Goal: Find specific page/section: Find specific page/section

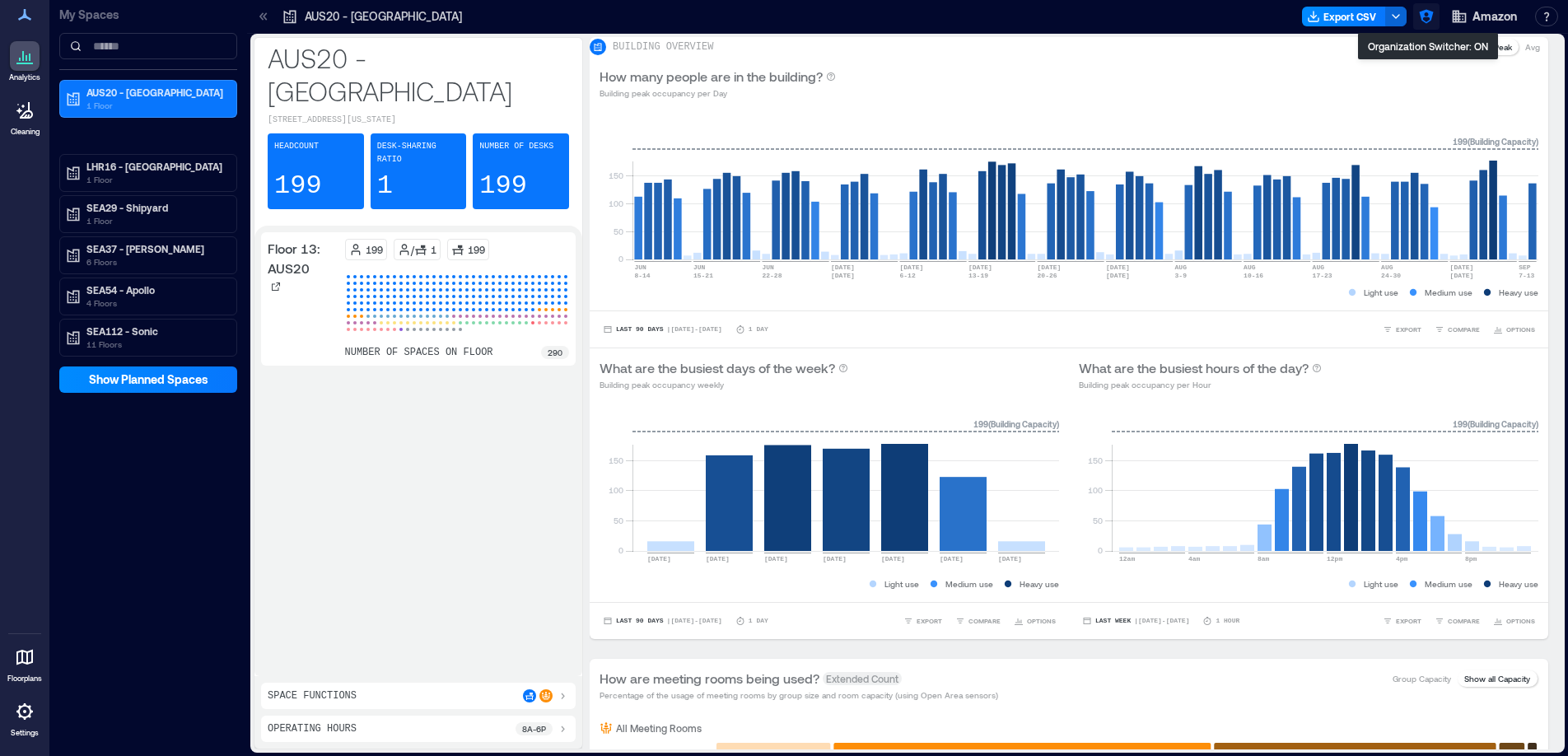
click at [1422, 17] on icon "button" at bounding box center [1426, 17] width 14 height 14
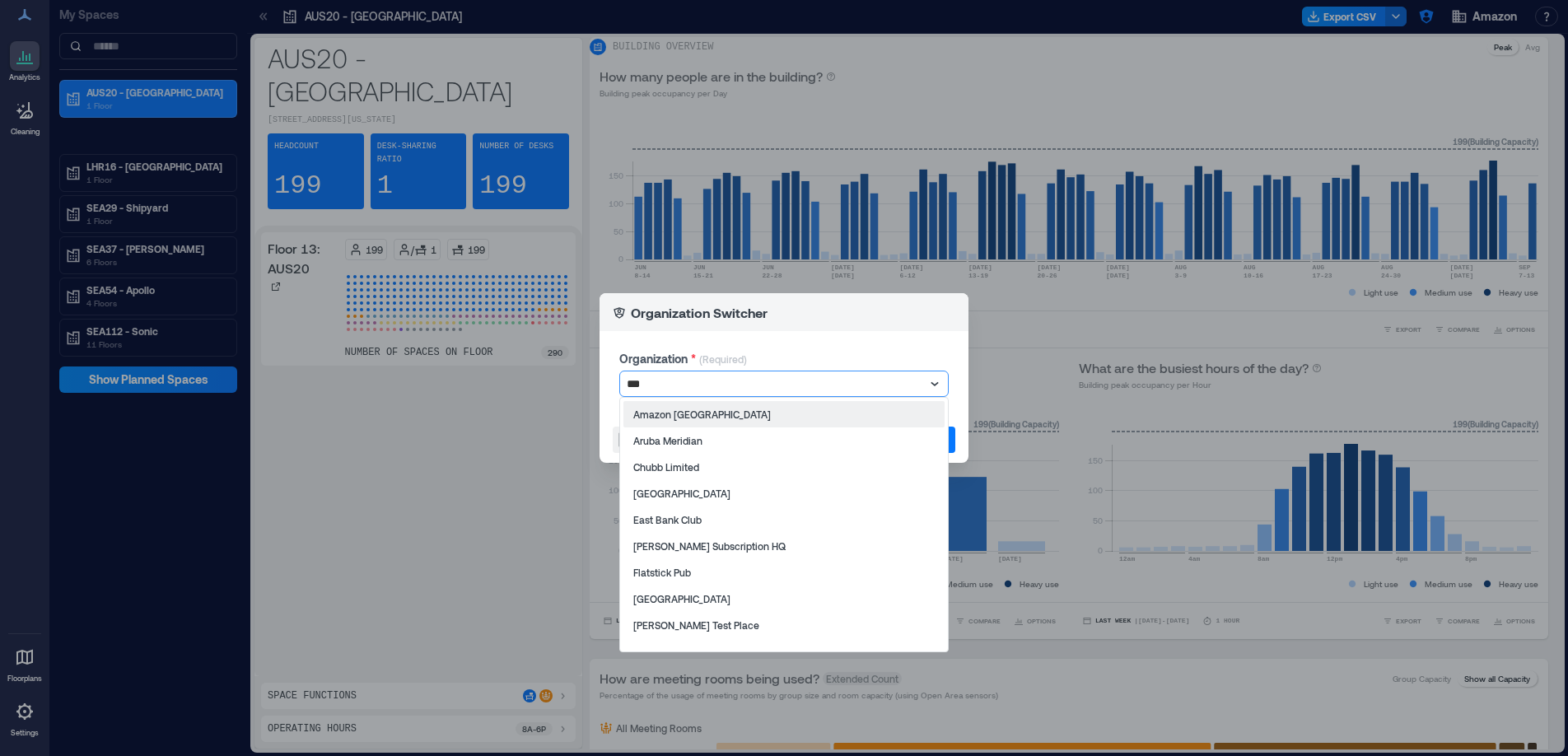
type input "****"
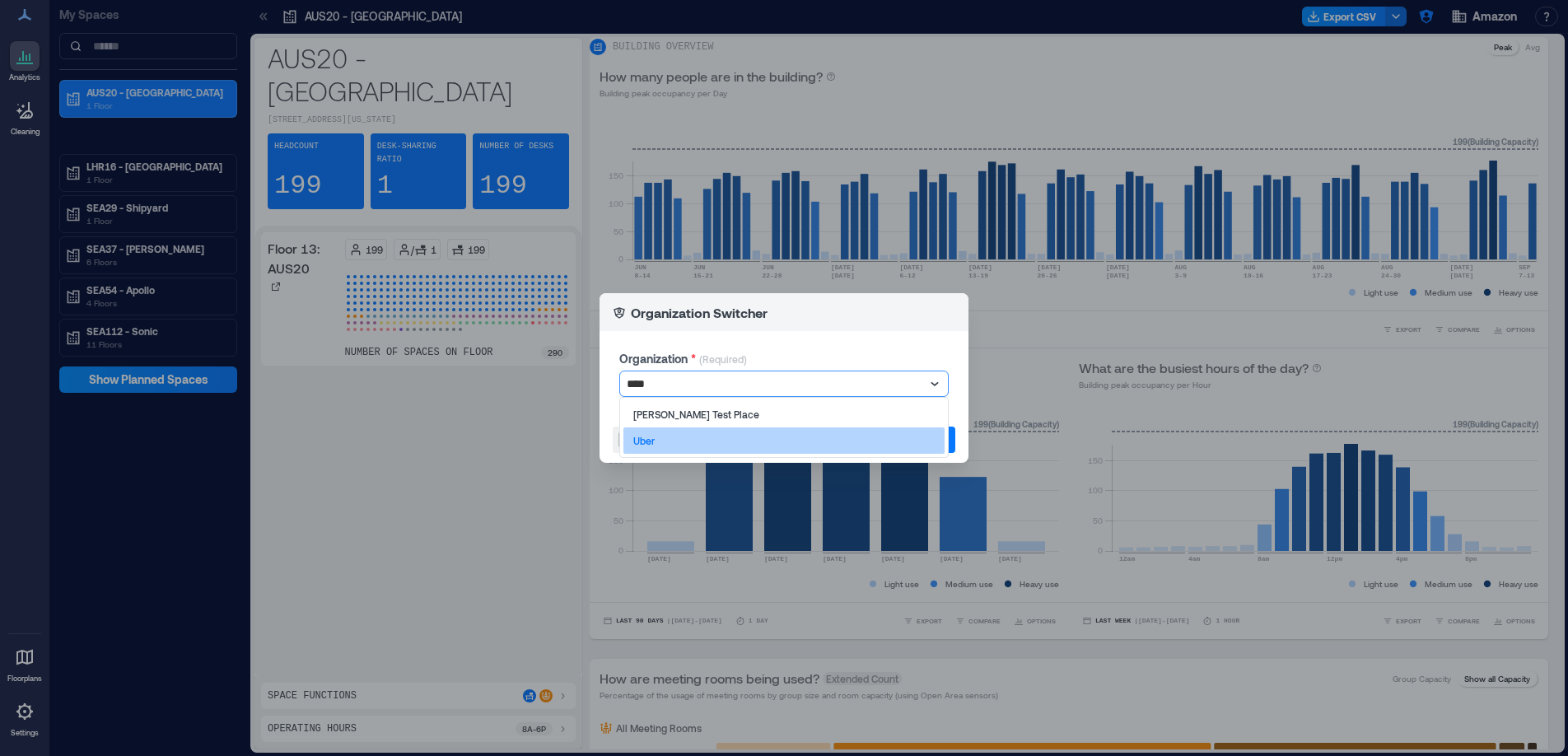
click at [814, 448] on div "Uber" at bounding box center [784, 440] width 322 height 26
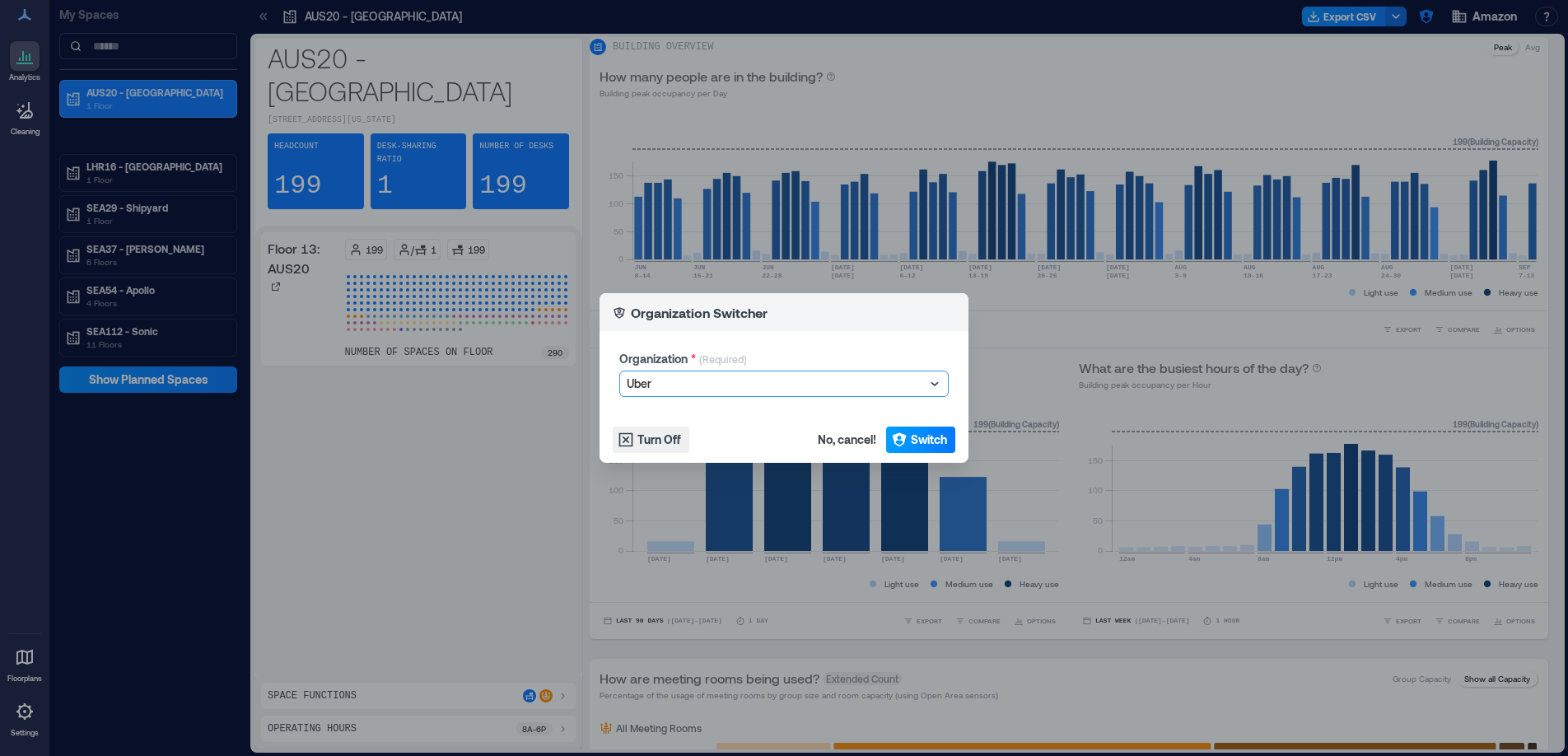
click at [907, 432] on button "Switch" at bounding box center [921, 439] width 70 height 26
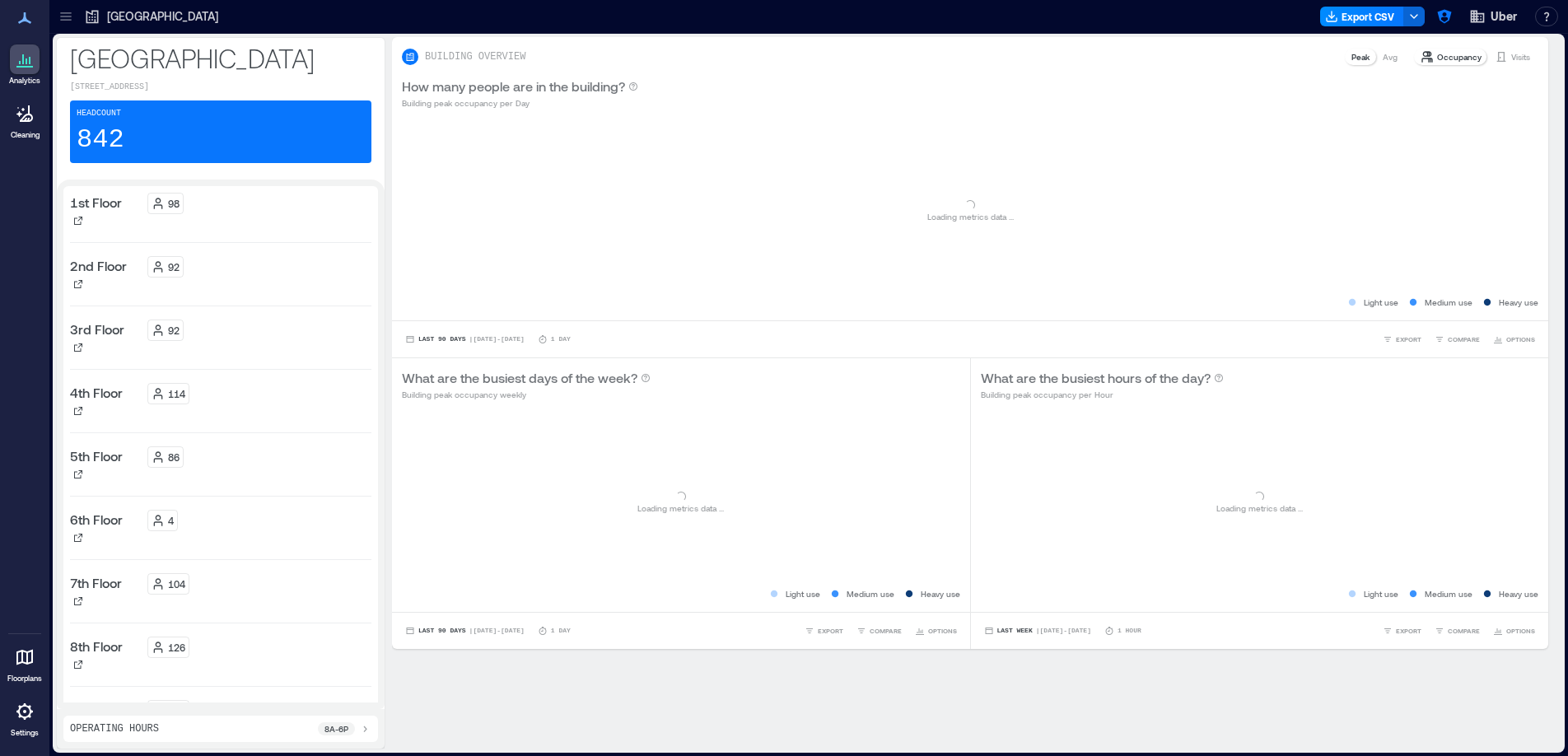
click at [65, 18] on icon at bounding box center [66, 16] width 17 height 17
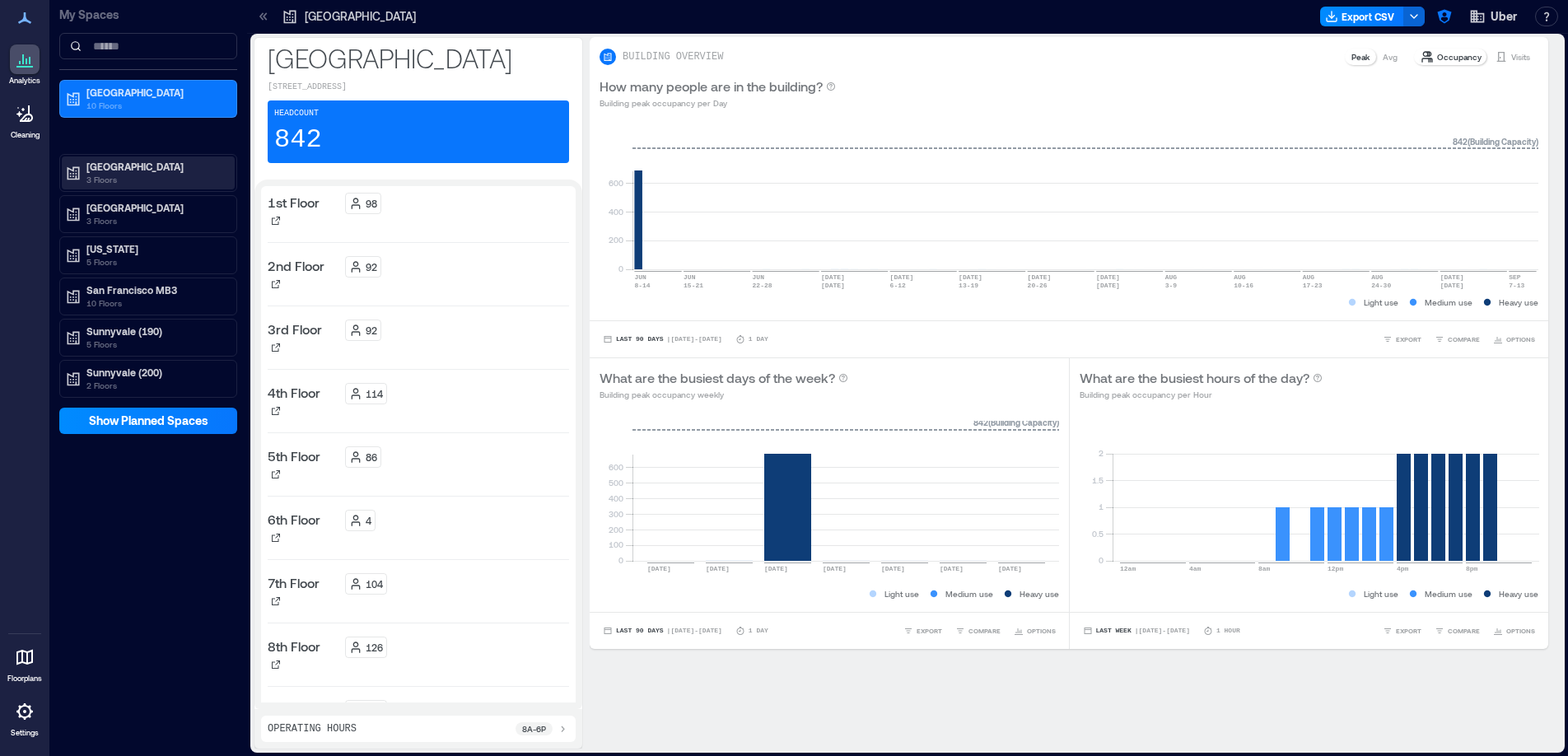
click at [180, 175] on p "3 Floors" at bounding box center [155, 178] width 138 height 13
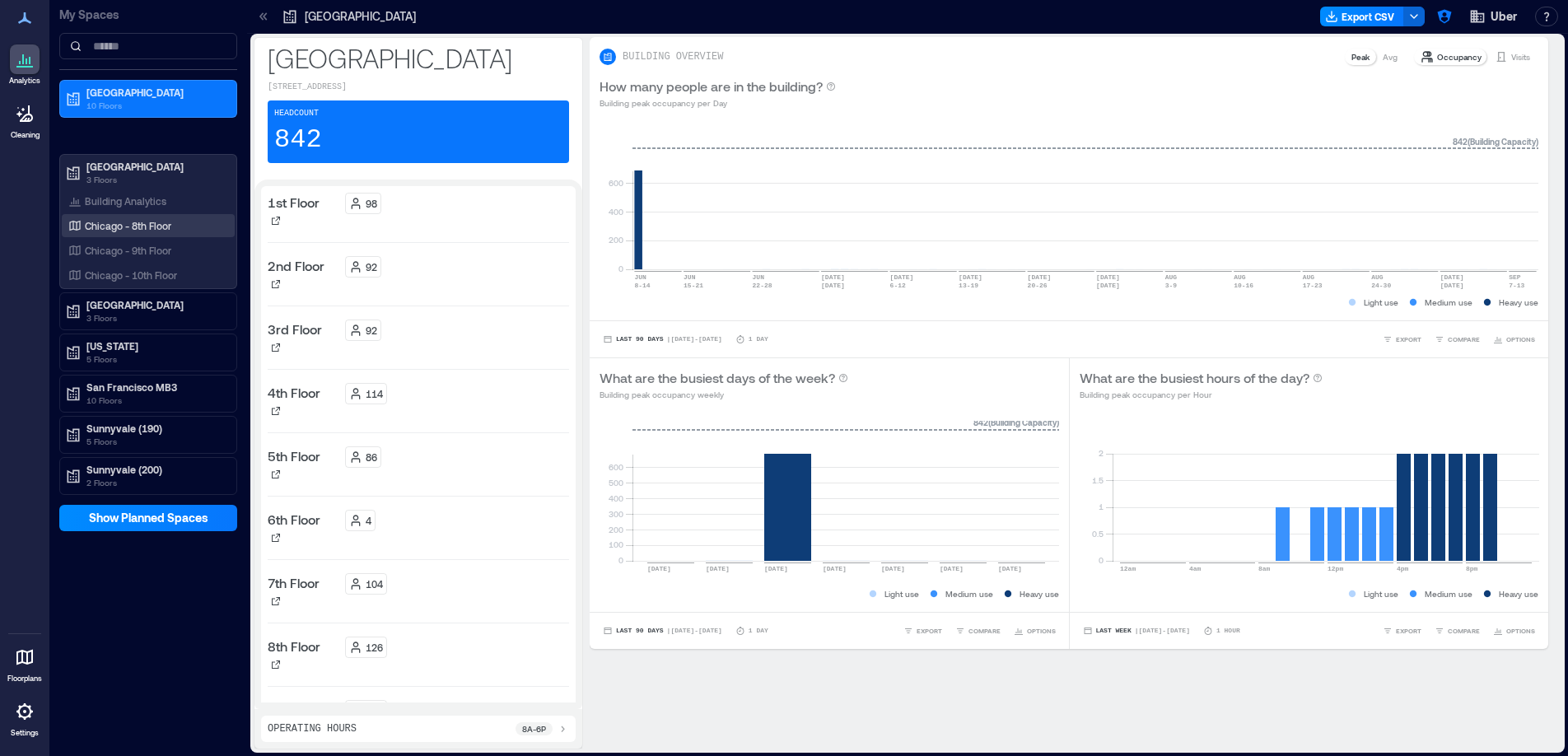
click at [182, 234] on div "Chicago - 8th Floor" at bounding box center [148, 226] width 173 height 24
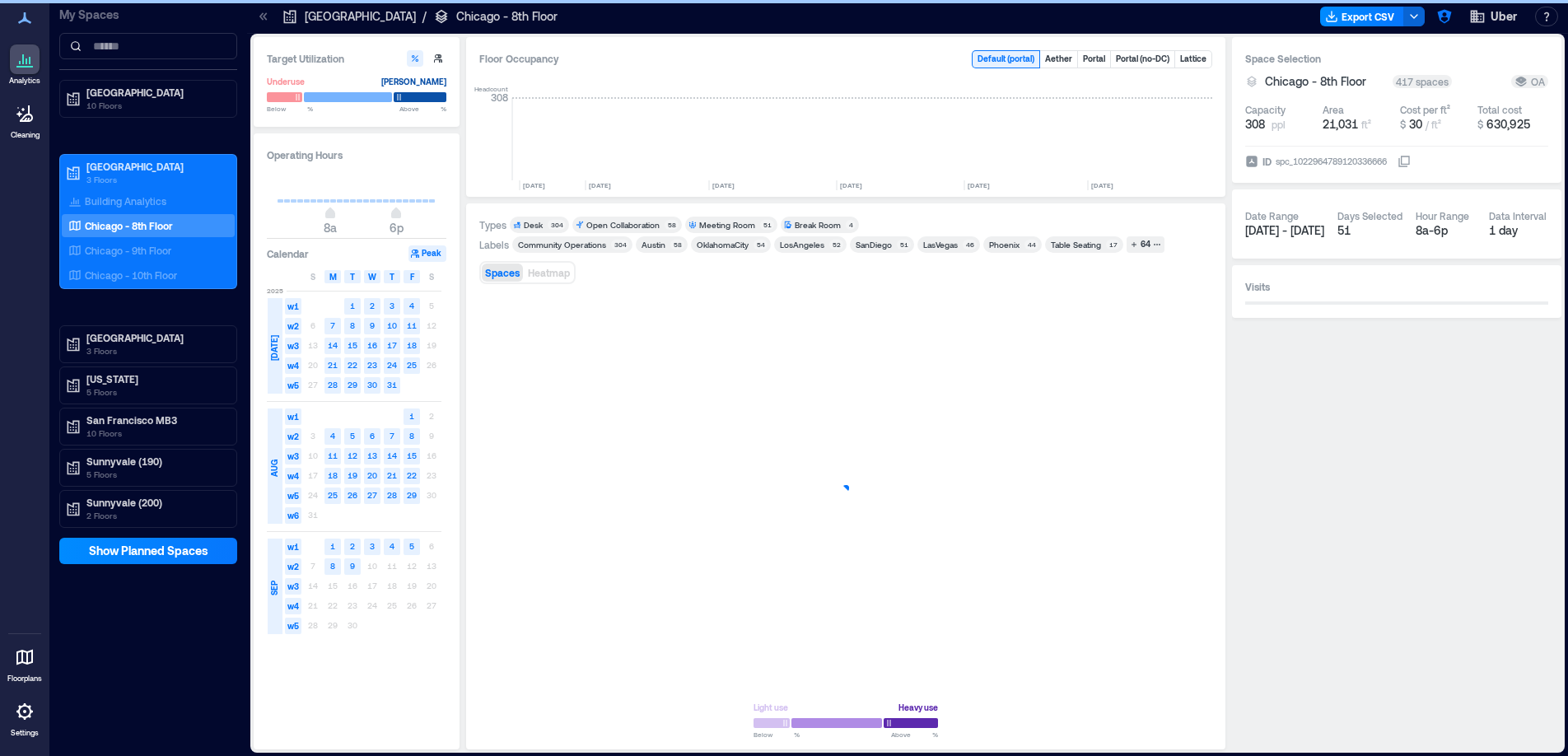
scroll to position [0, 4306]
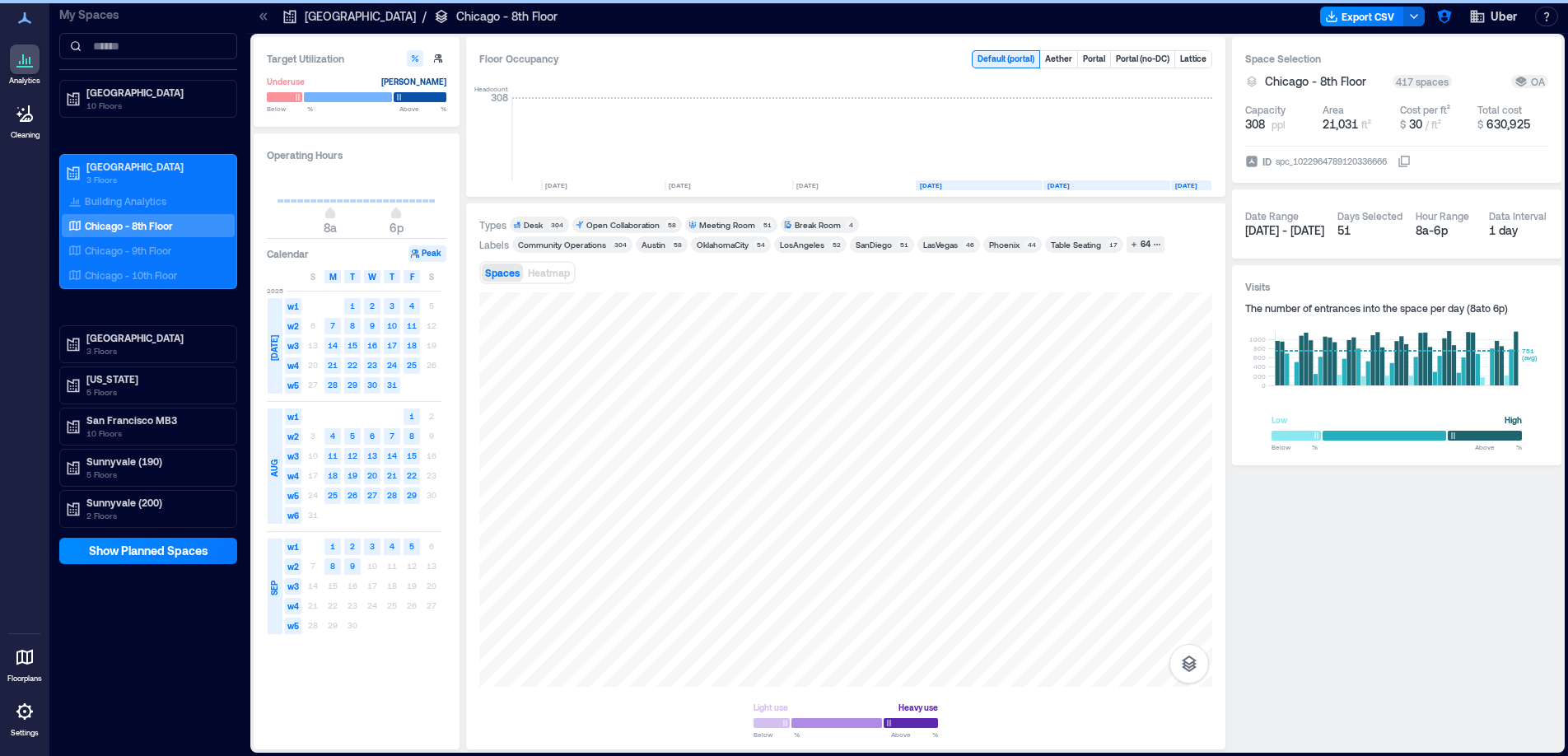
click at [553, 225] on div "304" at bounding box center [556, 225] width 18 height 10
